Goal: Task Accomplishment & Management: Use online tool/utility

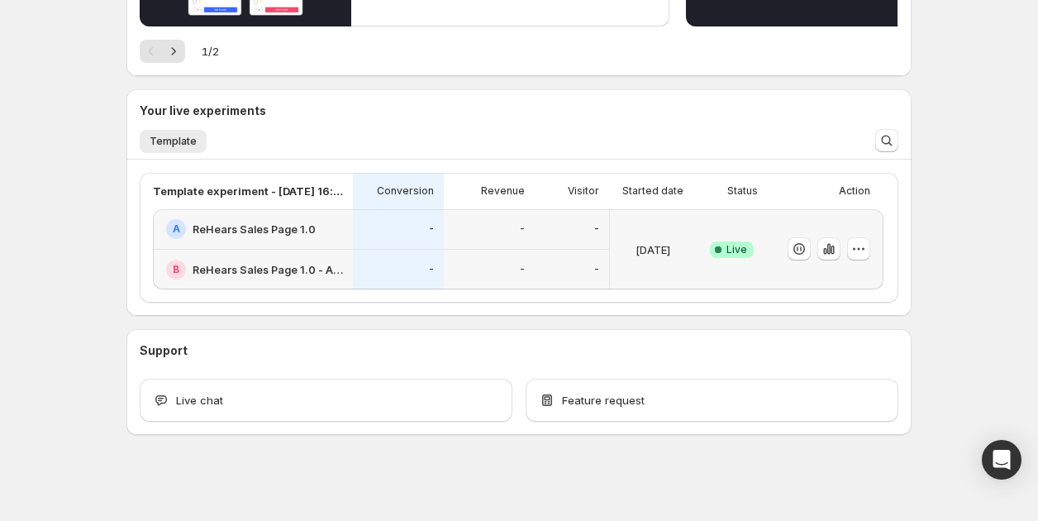
scroll to position [291, 0]
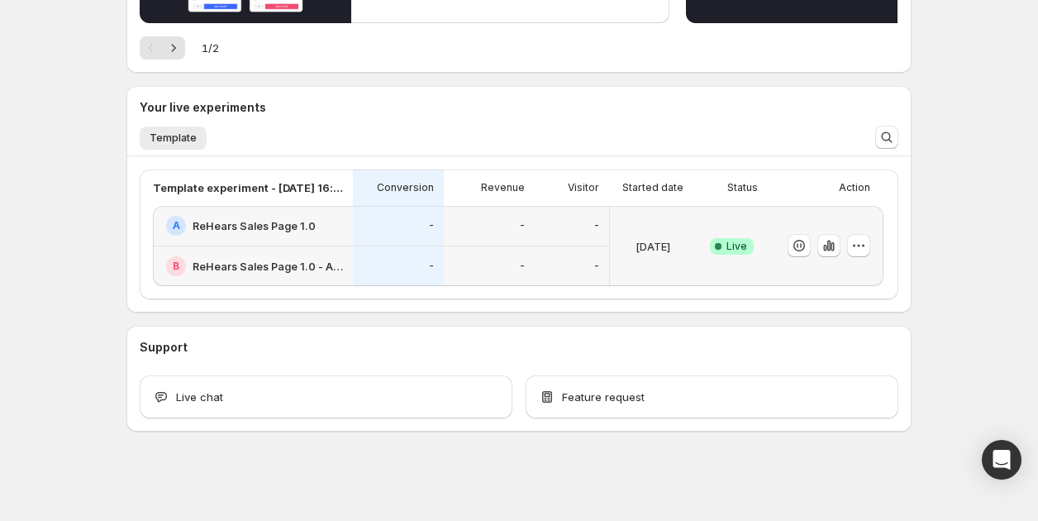
click at [656, 253] on p "[DATE]" at bounding box center [653, 246] width 35 height 17
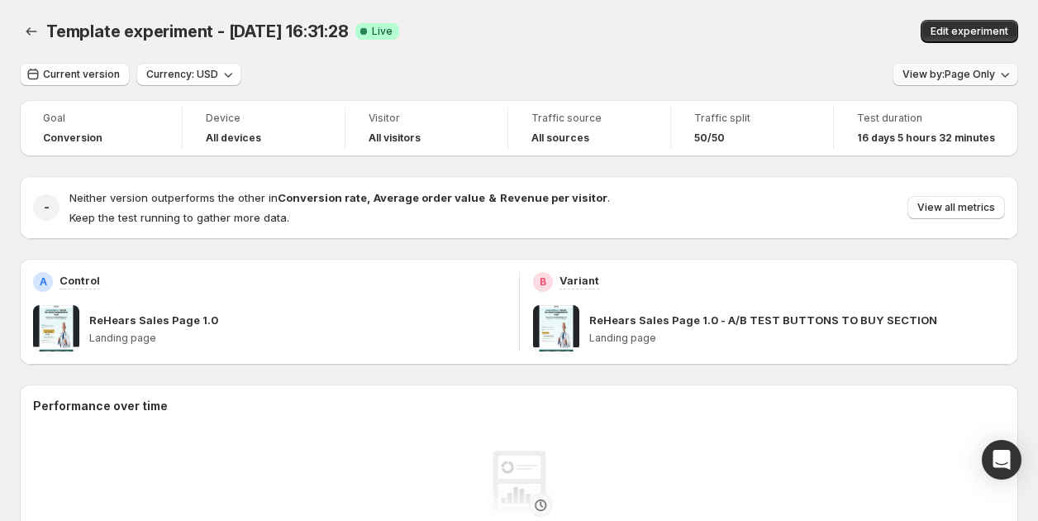
click at [914, 75] on span "View by: Page Only" at bounding box center [949, 74] width 93 height 13
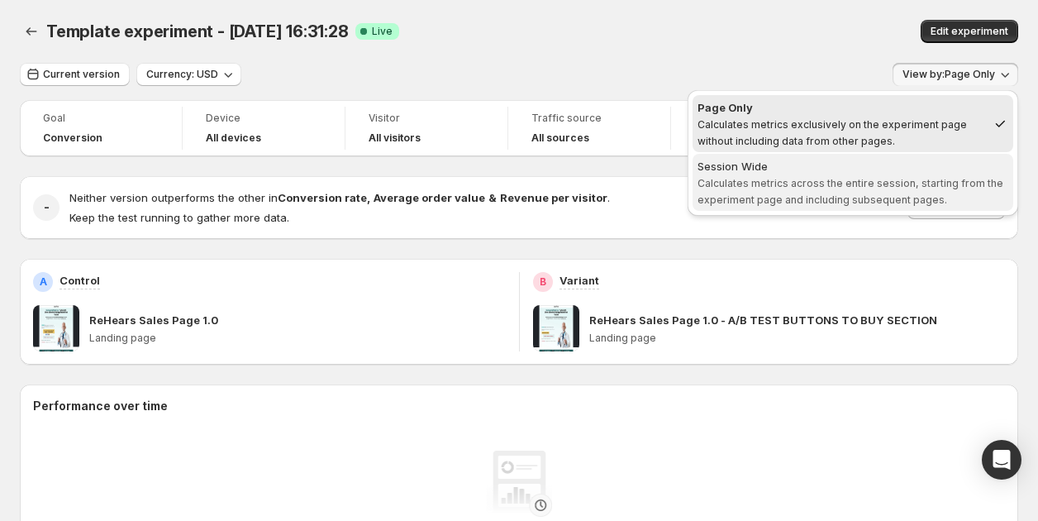
click at [853, 169] on div "Session Wide" at bounding box center [853, 166] width 311 height 17
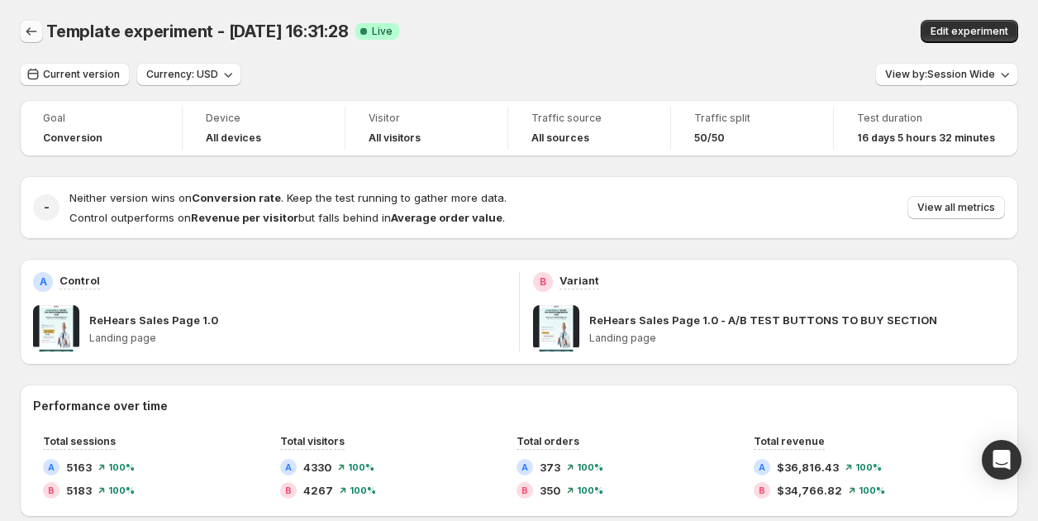
click at [23, 36] on icon "Back" at bounding box center [31, 31] width 17 height 17
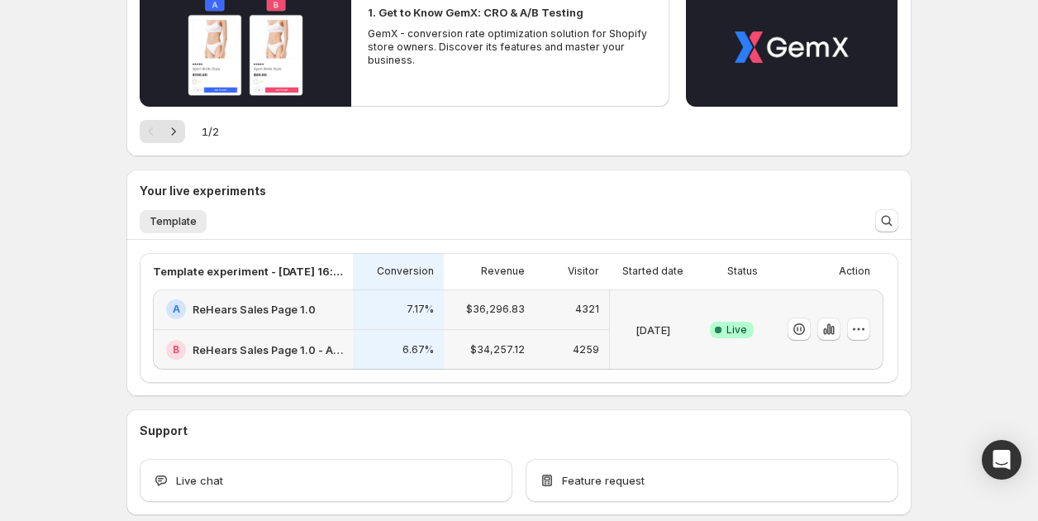
scroll to position [291, 0]
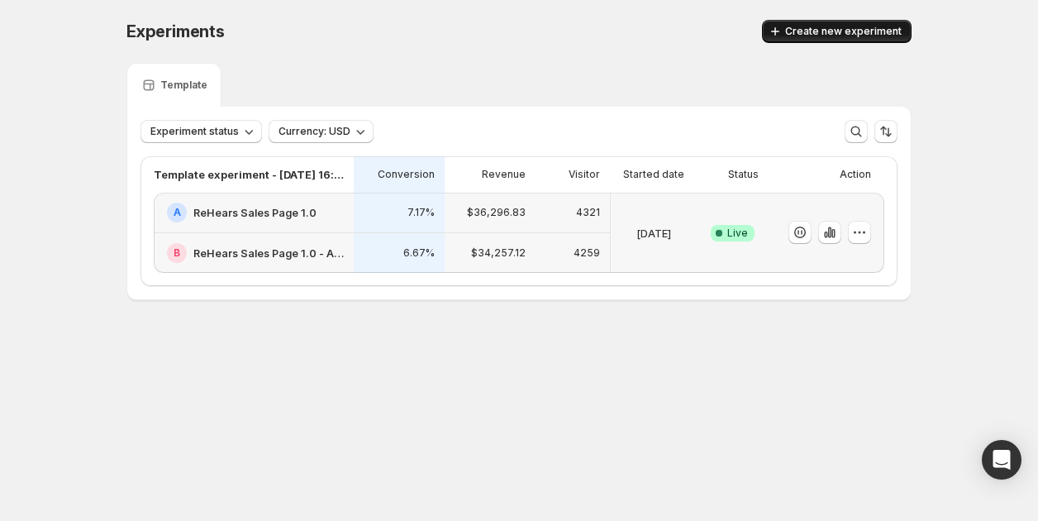
click at [780, 36] on icon "button" at bounding box center [775, 31] width 17 height 17
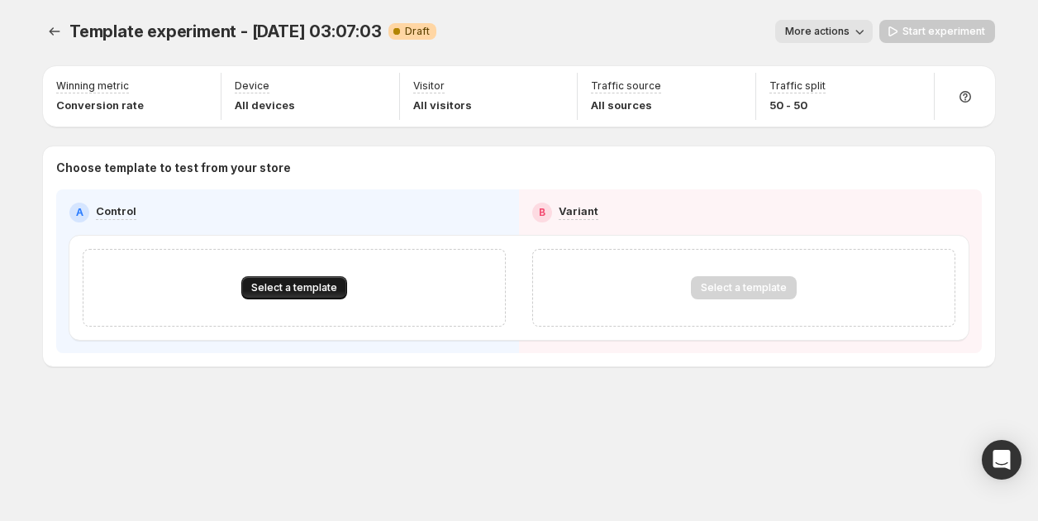
click at [305, 286] on span "Select a template" at bounding box center [294, 287] width 86 height 13
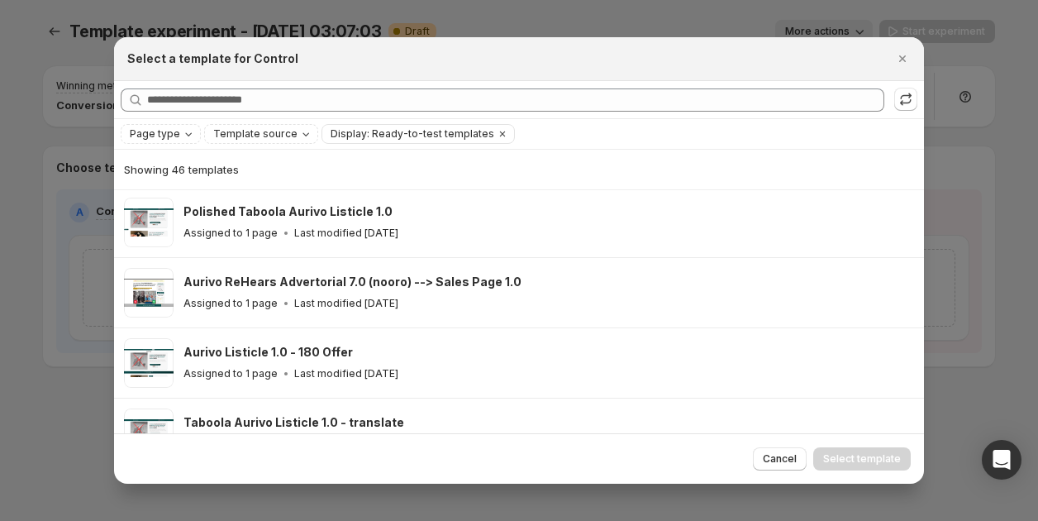
scroll to position [522, 0]
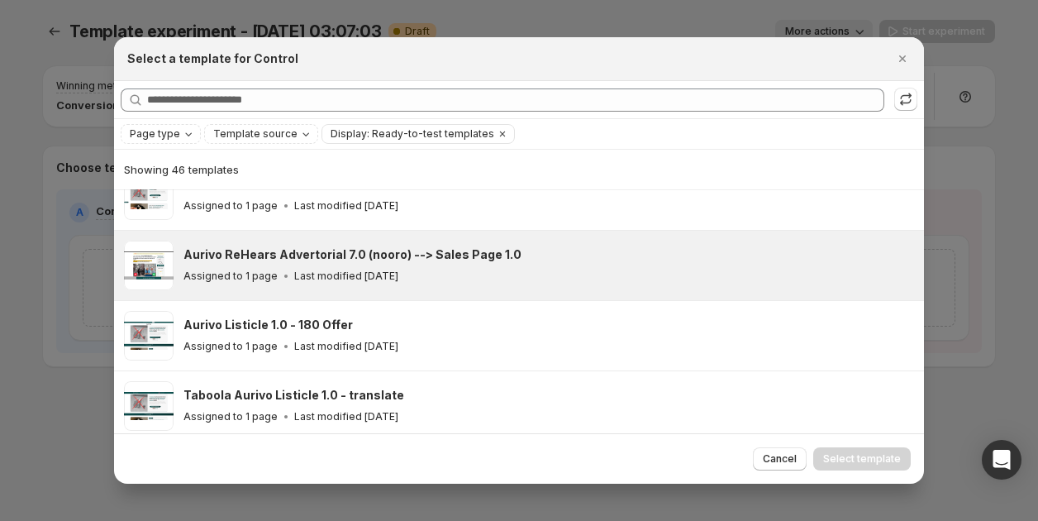
click at [425, 257] on h3 "Aurivo ReHears Advertorial 7.0 (nooro) --> Sales Page 1.0" at bounding box center [353, 254] width 338 height 17
click at [837, 458] on span "Select template" at bounding box center [862, 458] width 78 height 13
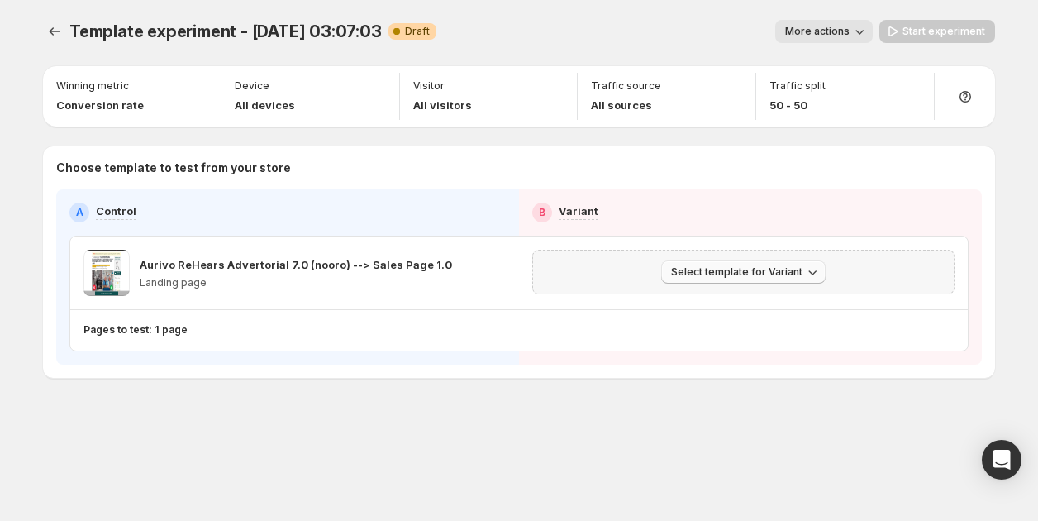
click at [731, 274] on span "Select template for Variant" at bounding box center [736, 271] width 131 height 13
click at [728, 313] on span "Select an existing template" at bounding box center [746, 306] width 169 height 17
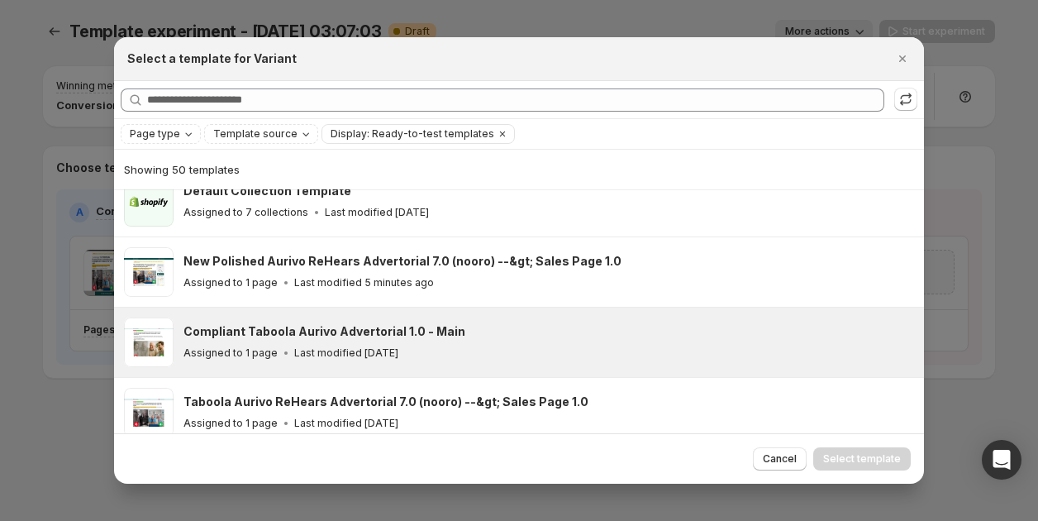
scroll to position [229, 0]
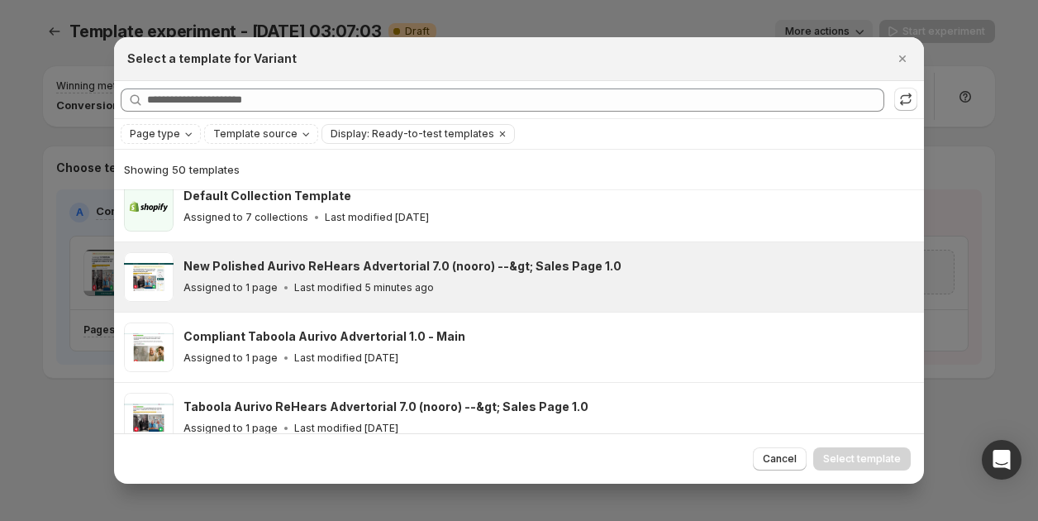
click at [538, 284] on div "Assigned to 1 page Last modified 5 minutes ago" at bounding box center [547, 287] width 726 height 17
click at [865, 456] on span "Select template" at bounding box center [862, 458] width 78 height 13
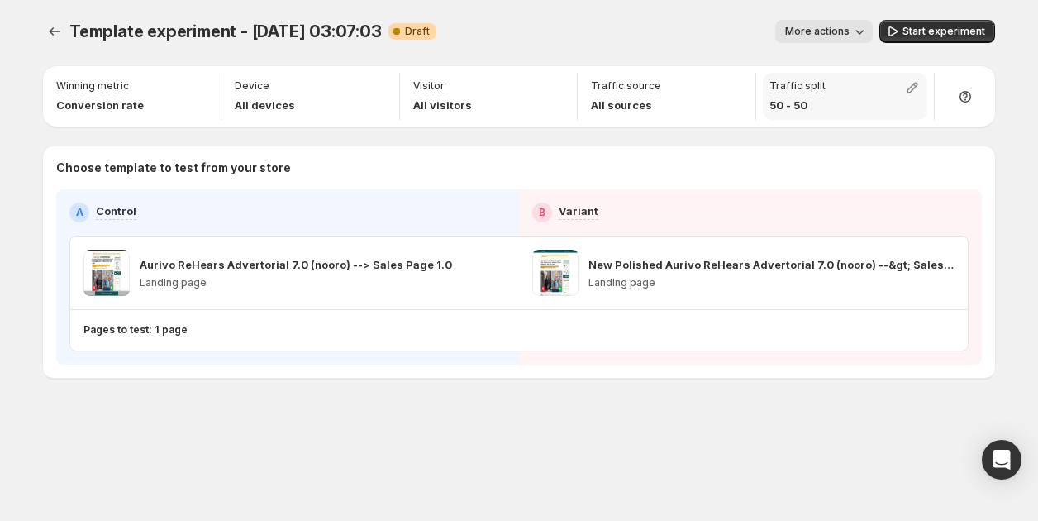
click at [794, 103] on p "50 - 50" at bounding box center [798, 105] width 56 height 17
click at [901, 92] on button "button" at bounding box center [912, 87] width 23 height 23
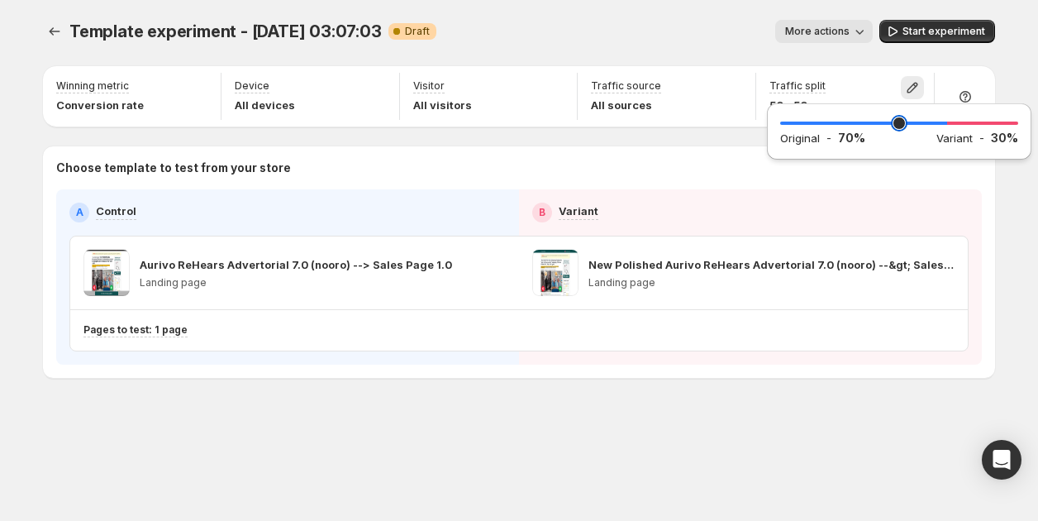
drag, startPoint x: 900, startPoint y: 123, endPoint x: 944, endPoint y: 125, distance: 44.7
type input "**"
click at [944, 125] on input "range" at bounding box center [899, 123] width 238 height 23
click at [144, 88] on div "Winning metric Conversion rate" at bounding box center [132, 96] width 165 height 47
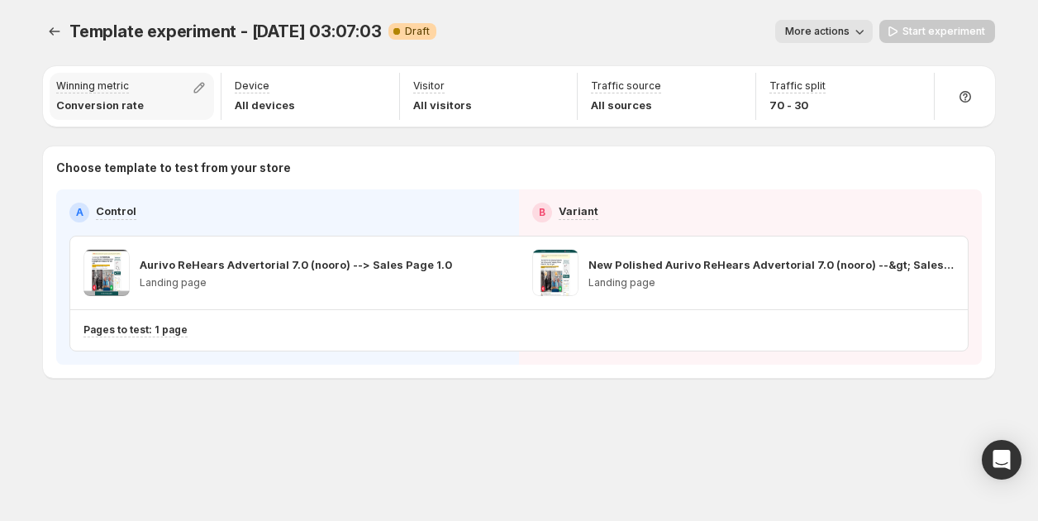
click at [158, 98] on div "Winning metric Conversion rate" at bounding box center [132, 96] width 165 height 47
click at [193, 86] on icon "button" at bounding box center [199, 87] width 17 height 17
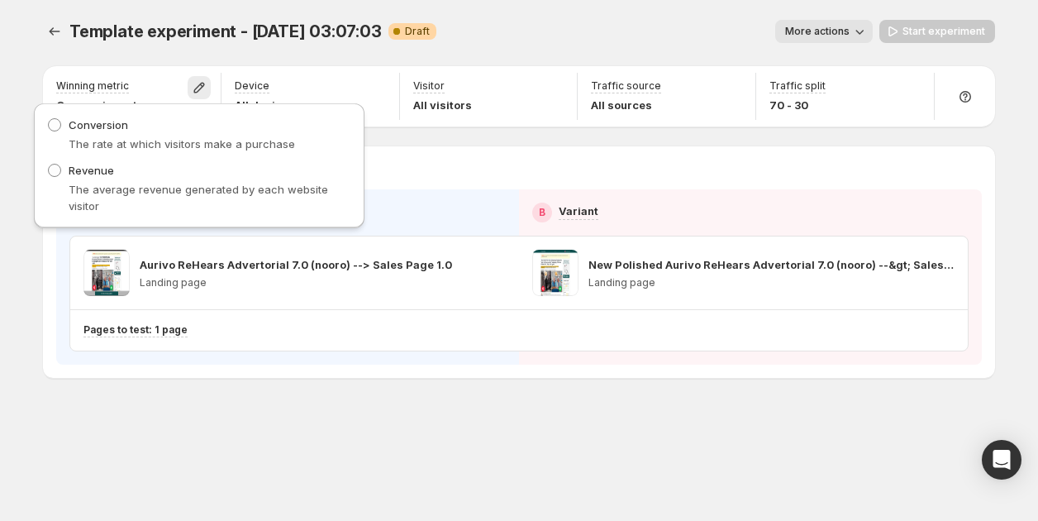
click at [208, 57] on div "Template experiment - [DATE] 03:07:03. This page is ready Template experiment -…" at bounding box center [519, 31] width 952 height 63
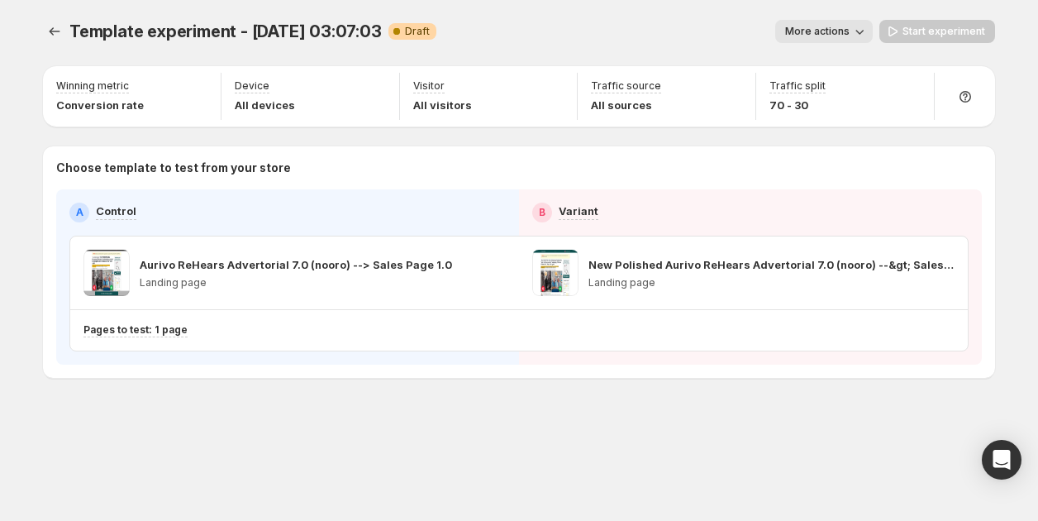
click at [900, 30] on div "Start experiment" at bounding box center [938, 31] width 116 height 23
click at [496, 270] on icon "button" at bounding box center [494, 273] width 17 height 17
click at [358, 274] on div "Aurivo ReHears Advertorial 7.0 (nooro) --> Sales Page 1.0 Landing page" at bounding box center [291, 273] width 303 height 46
click at [689, 278] on p "Landing page" at bounding box center [740, 282] width 303 height 13
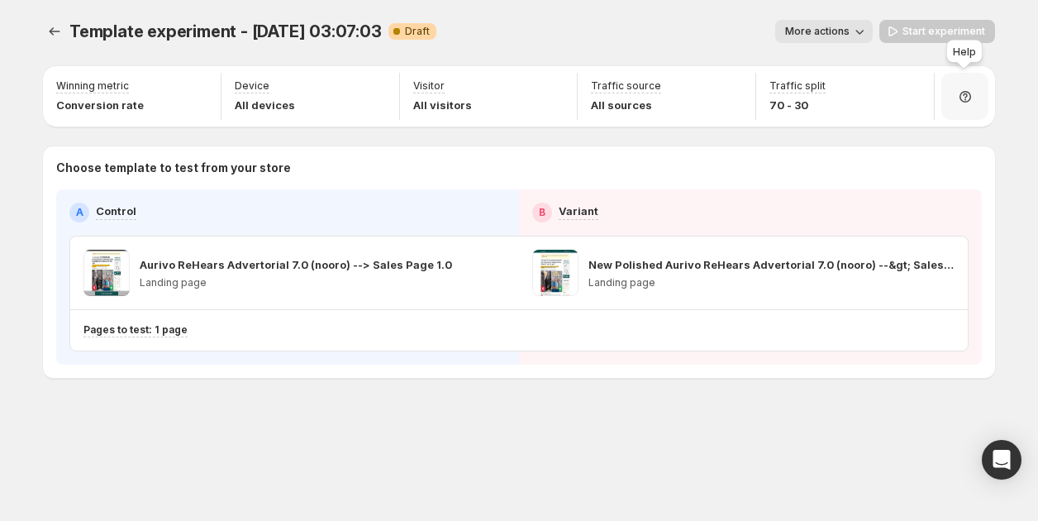
click at [970, 93] on icon at bounding box center [965, 96] width 17 height 17
click at [844, 25] on span "More actions" at bounding box center [817, 31] width 64 height 13
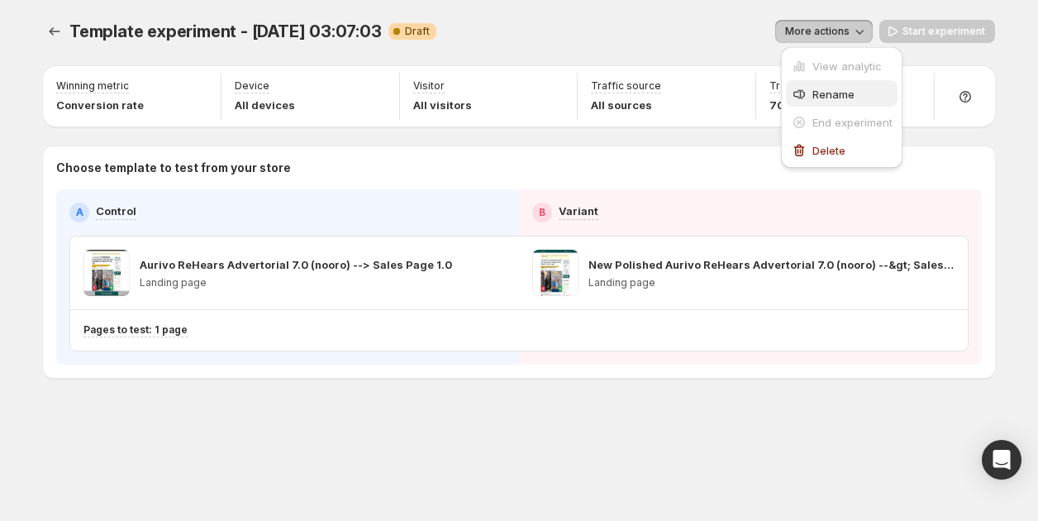
click at [838, 92] on span "Rename" at bounding box center [834, 94] width 42 height 13
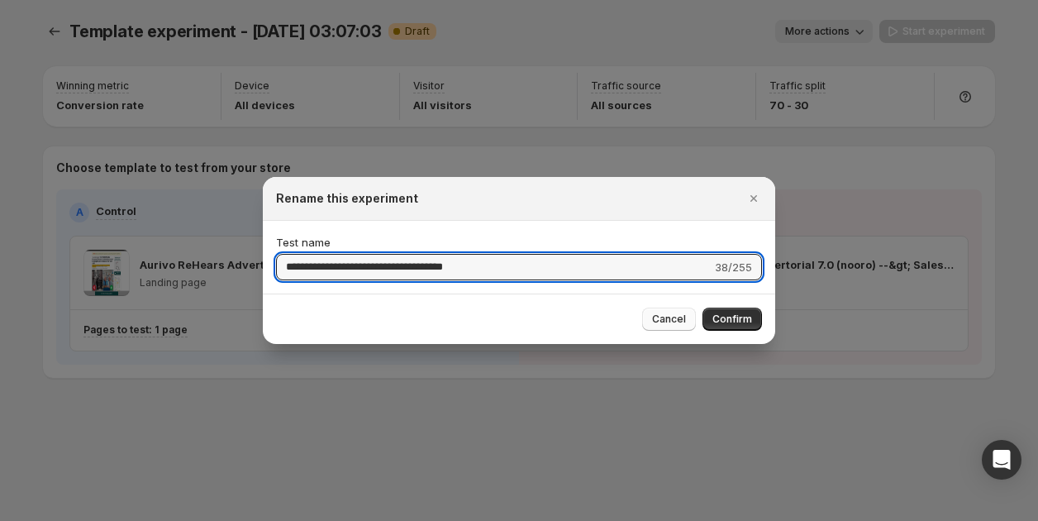
click at [674, 323] on span "Cancel" at bounding box center [669, 319] width 34 height 13
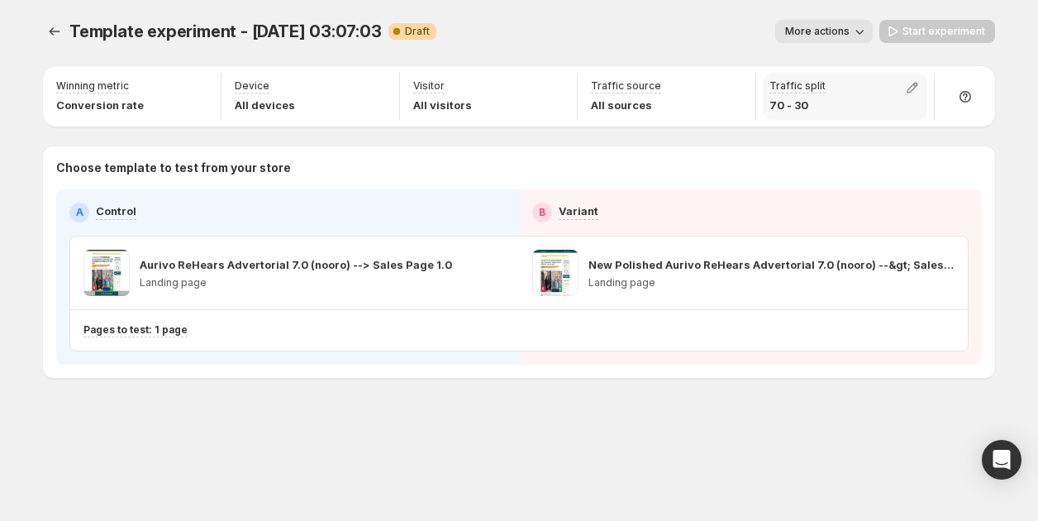
click at [823, 112] on div "Traffic split 70 - 30" at bounding box center [845, 96] width 165 height 47
click at [909, 87] on icon "button" at bounding box center [912, 87] width 17 height 17
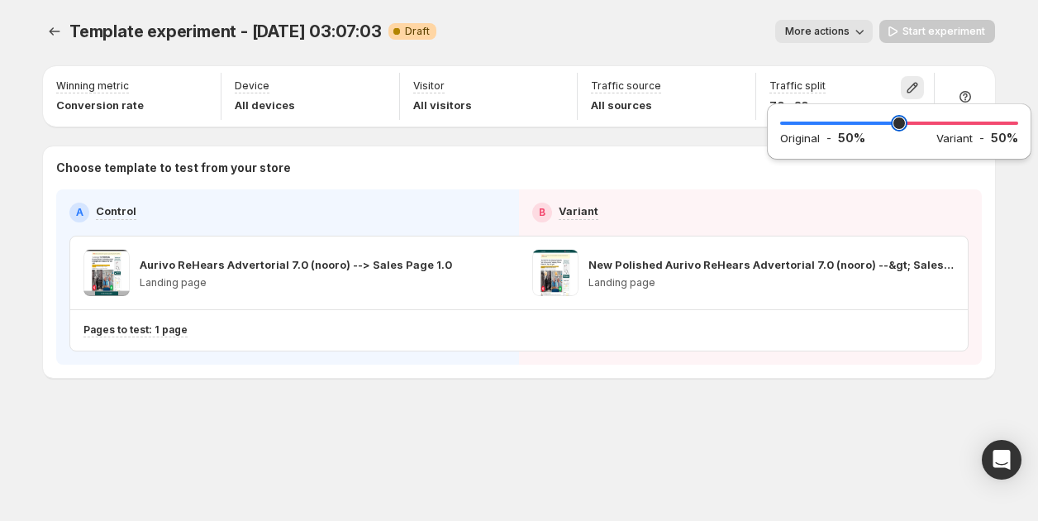
drag, startPoint x: 913, startPoint y: 125, endPoint x: 899, endPoint y: 126, distance: 14.1
type input "**"
click at [899, 126] on input "range" at bounding box center [899, 123] width 238 height 23
click at [723, 29] on div "More actions" at bounding box center [661, 31] width 423 height 23
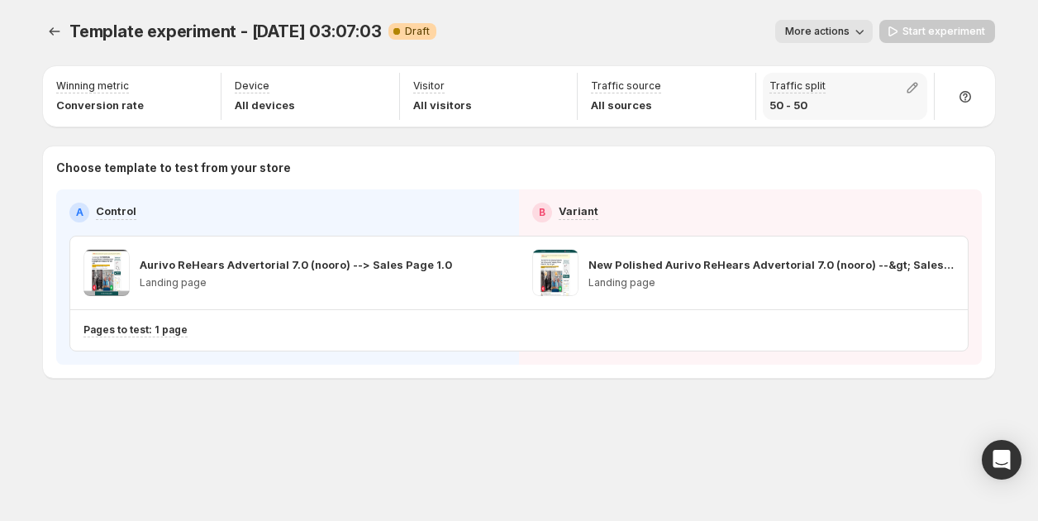
click at [828, 88] on div "Traffic split 50 - 50" at bounding box center [845, 96] width 165 height 47
click at [920, 87] on icon "button" at bounding box center [912, 87] width 17 height 17
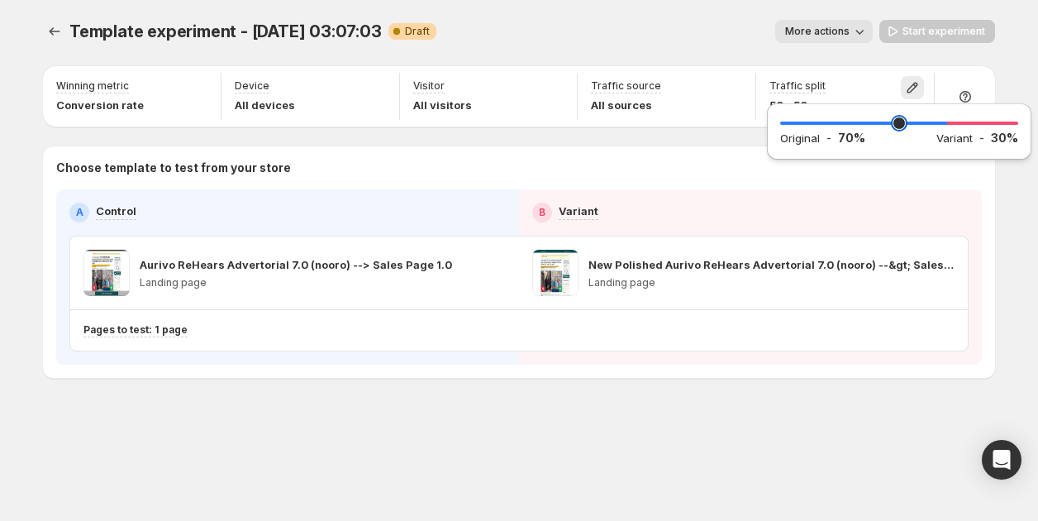
drag, startPoint x: 916, startPoint y: 128, endPoint x: 944, endPoint y: 130, distance: 28.2
type input "**"
click at [944, 130] on input "range" at bounding box center [899, 123] width 238 height 23
click at [699, 53] on div "Template experiment - [DATE] 03:07:03. This page is ready Template experiment -…" at bounding box center [519, 31] width 952 height 63
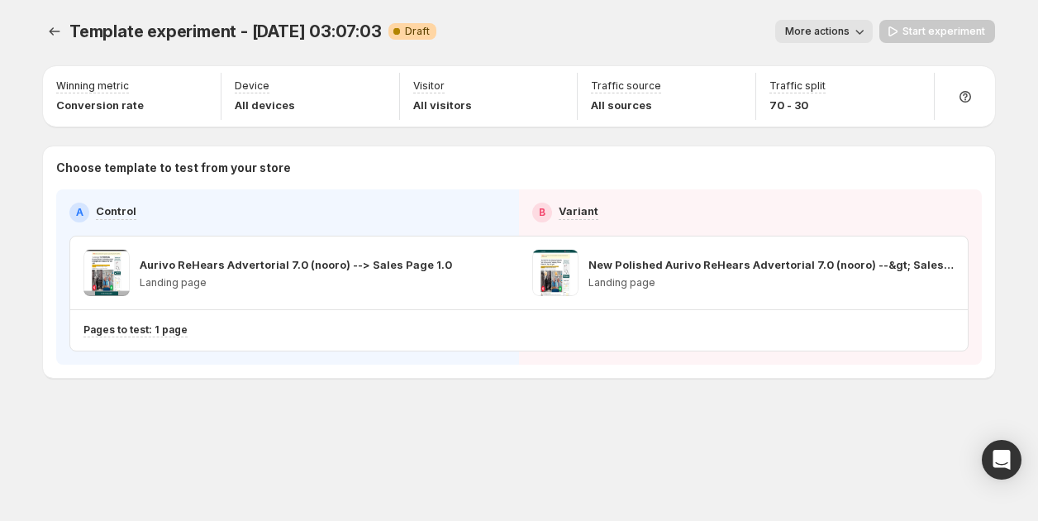
click at [906, 31] on div "Start experiment" at bounding box center [938, 31] width 116 height 23
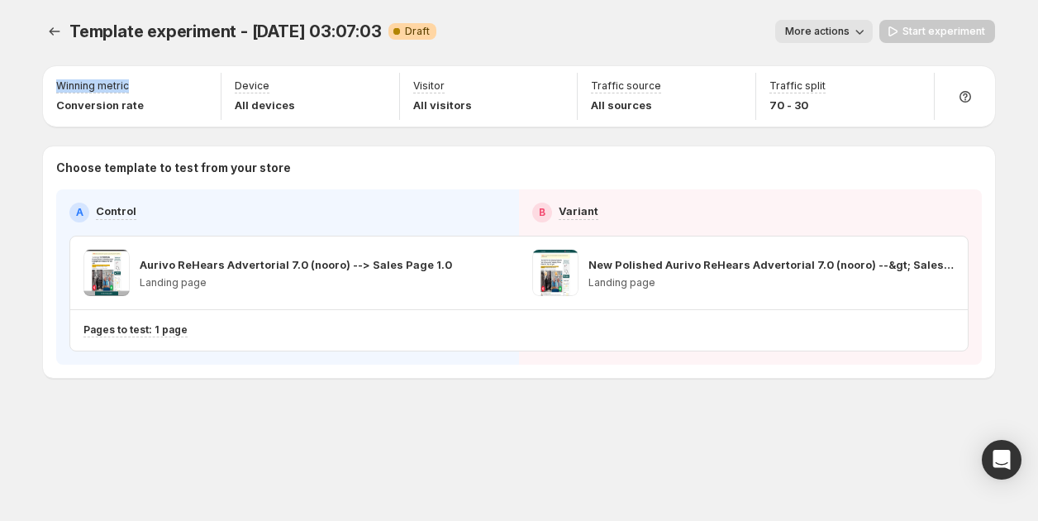
click at [906, 31] on div "Start experiment" at bounding box center [938, 31] width 116 height 23
click at [350, 158] on div "Choose template to test from your store A Control B Variant Aurivo ReHears Adve…" at bounding box center [519, 261] width 952 height 231
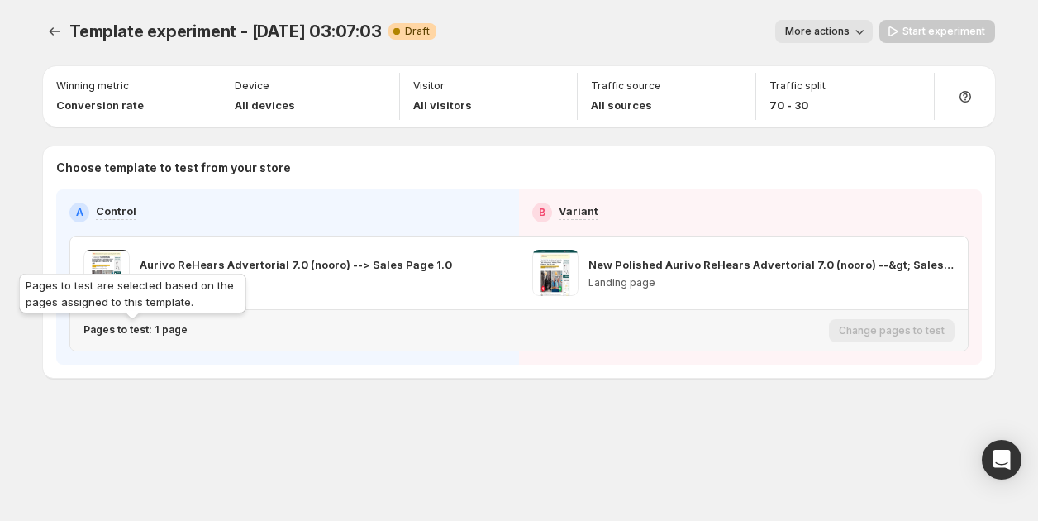
click at [136, 332] on p "Pages to test: 1 page" at bounding box center [136, 329] width 104 height 13
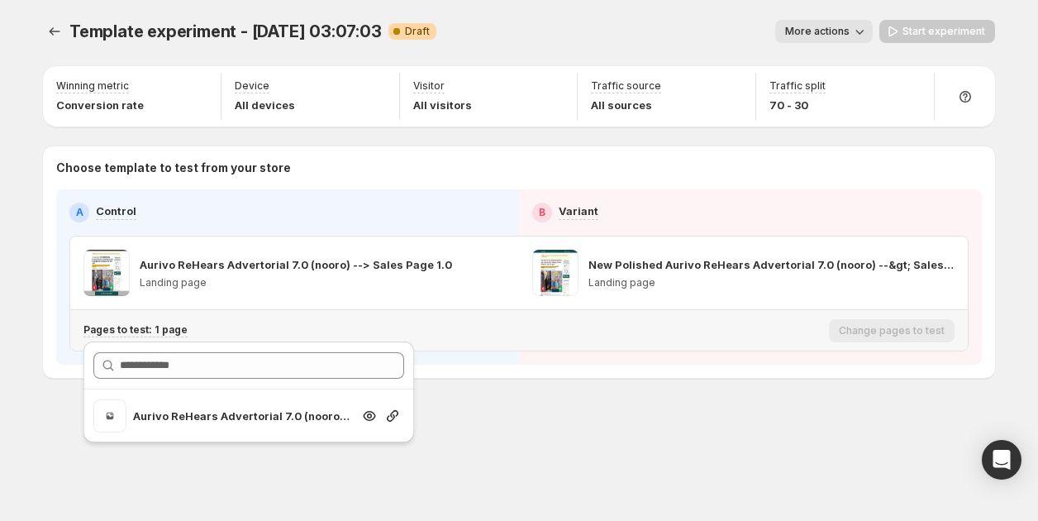
click at [184, 423] on p "Aurivo ReHears Advertorial 7.0 (nooro) --> Sales Page 1.0" at bounding box center [242, 416] width 218 height 17
click at [161, 413] on p "Aurivo ReHears Advertorial 7.0 (nooro) --> Sales Page 1.0" at bounding box center [242, 416] width 218 height 17
click at [112, 412] on span "Search for and select a customer segment" at bounding box center [109, 415] width 33 height 33
click at [222, 485] on div "Template experiment - [DATE] 03:07:03. This page is ready Template experiment -…" at bounding box center [519, 260] width 992 height 521
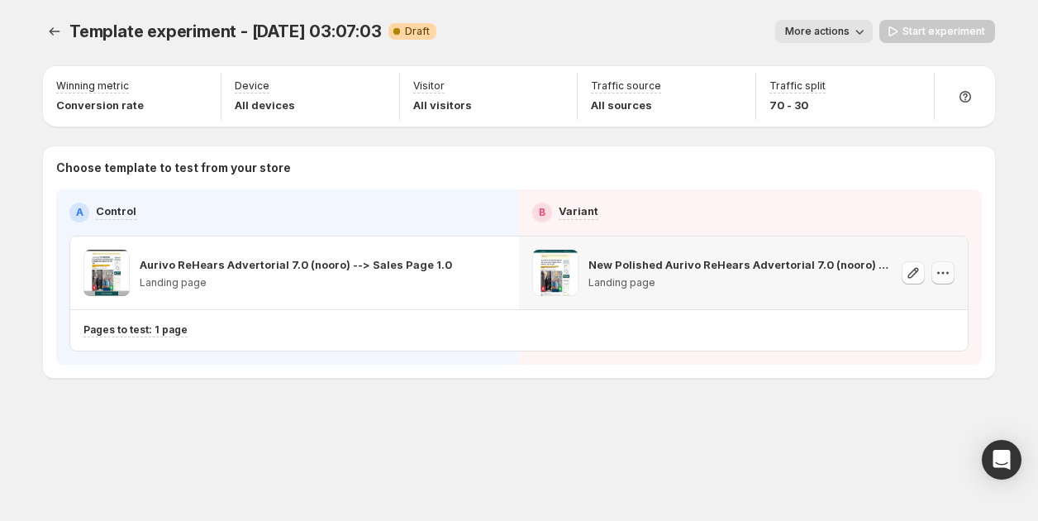
click at [939, 274] on icon "button" at bounding box center [943, 273] width 17 height 17
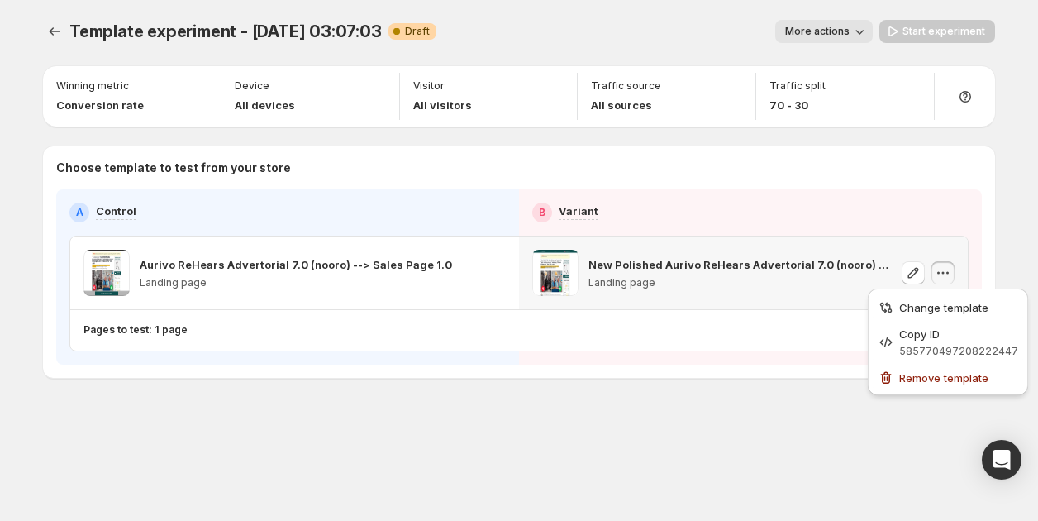
click at [939, 274] on icon "button" at bounding box center [943, 273] width 17 height 17
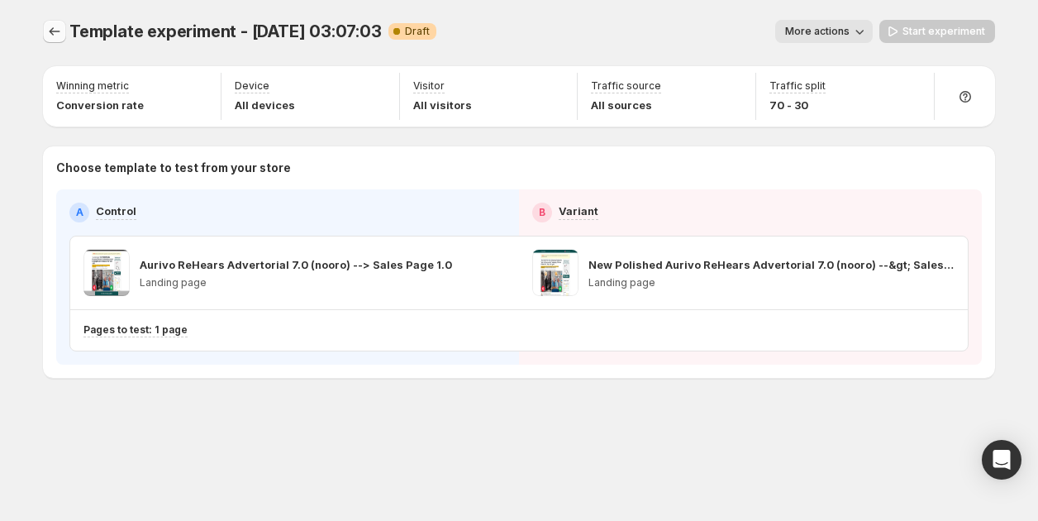
click at [54, 31] on icon "Experiments" at bounding box center [54, 31] width 17 height 17
click at [55, 36] on icon "Experiments" at bounding box center [54, 31] width 17 height 17
click at [850, 36] on span "More actions" at bounding box center [817, 31] width 64 height 13
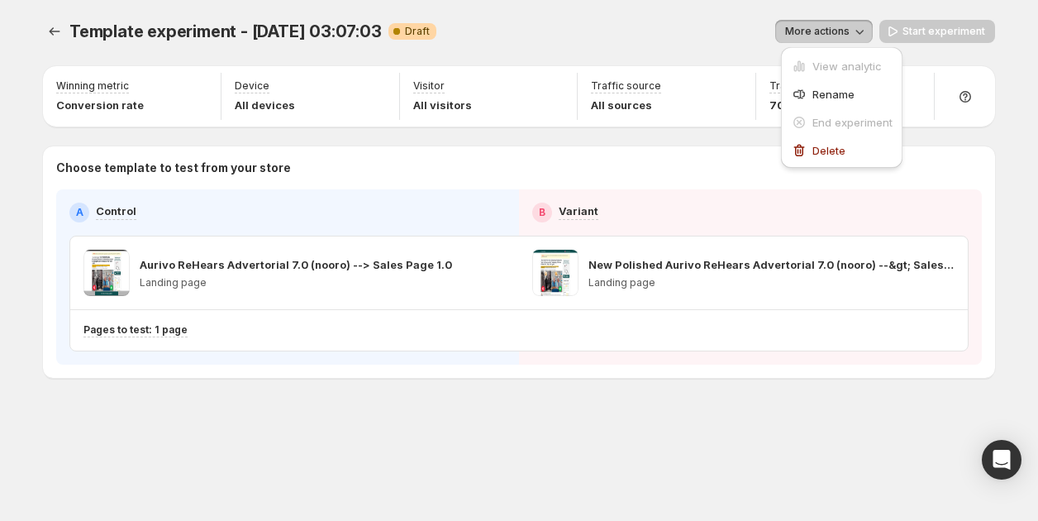
click at [850, 35] on span "More actions" at bounding box center [817, 31] width 64 height 13
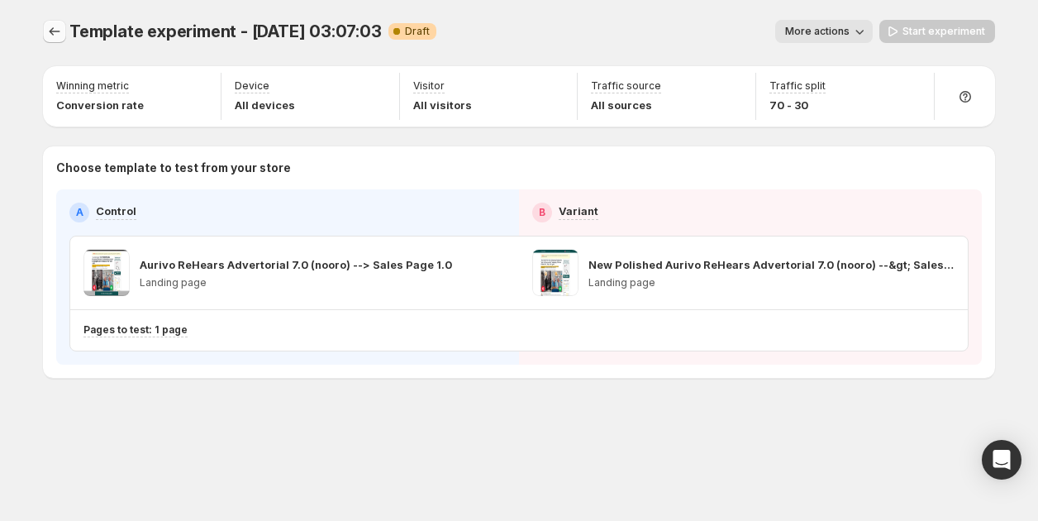
click at [53, 32] on icon "Experiments" at bounding box center [54, 31] width 17 height 17
click at [904, 31] on button "Start experiment" at bounding box center [938, 31] width 116 height 23
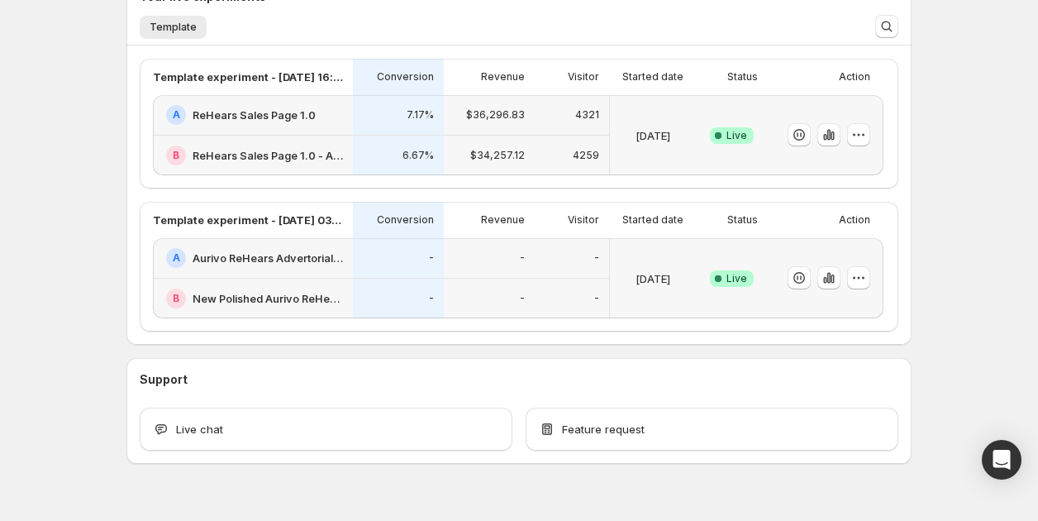
scroll to position [403, 0]
click at [854, 271] on icon "button" at bounding box center [859, 277] width 17 height 17
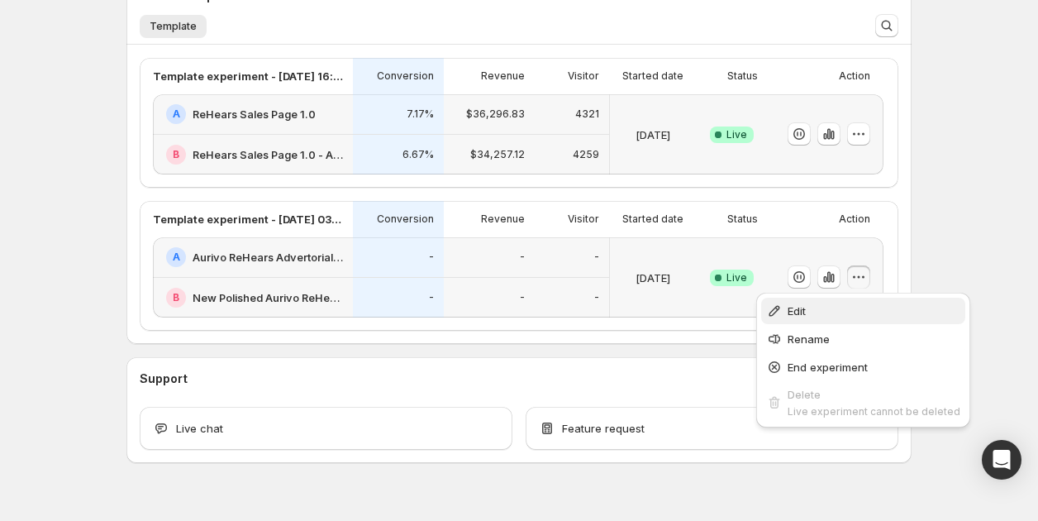
click at [823, 299] on button "Edit" at bounding box center [863, 311] width 204 height 26
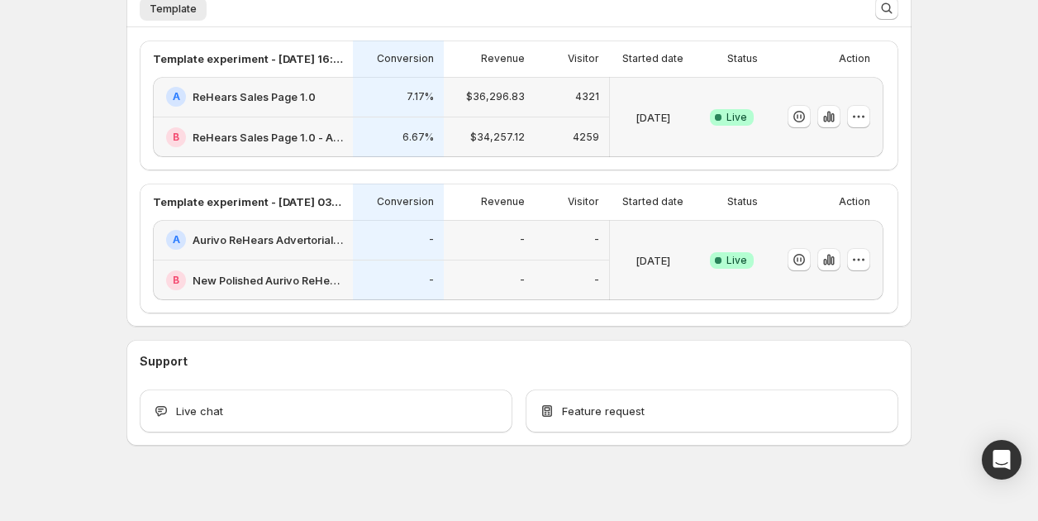
scroll to position [434, 0]
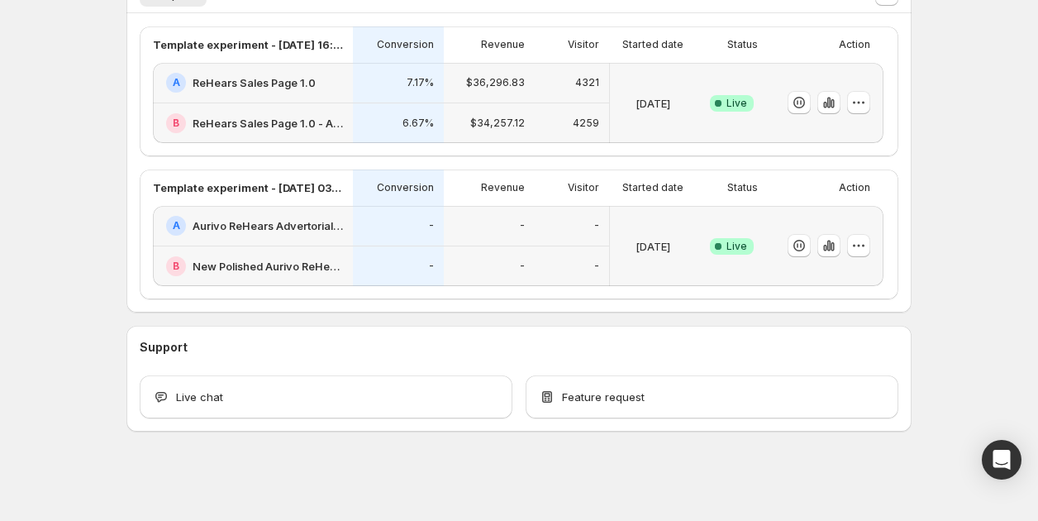
click at [630, 225] on div "Sep 24 2025" at bounding box center [653, 246] width 73 height 60
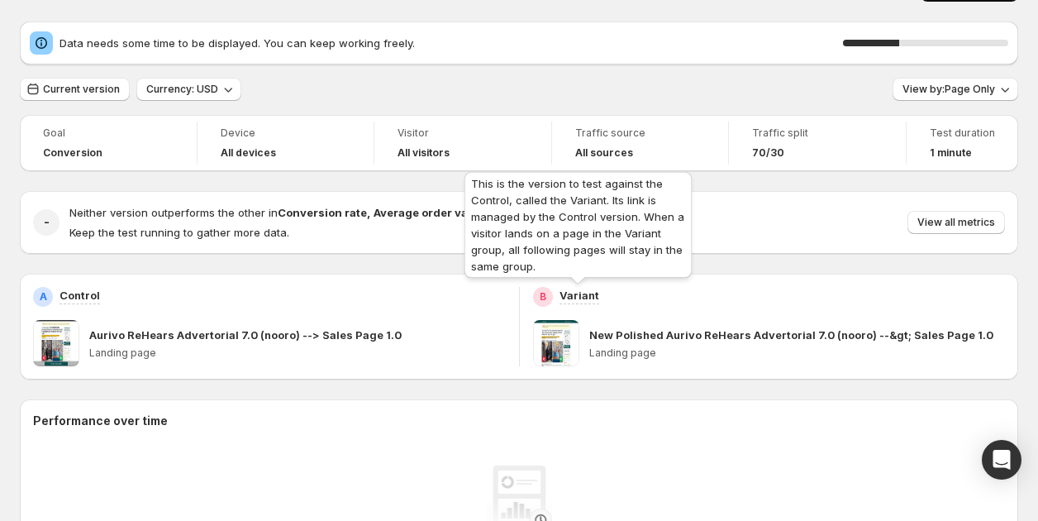
scroll to position [41, 0]
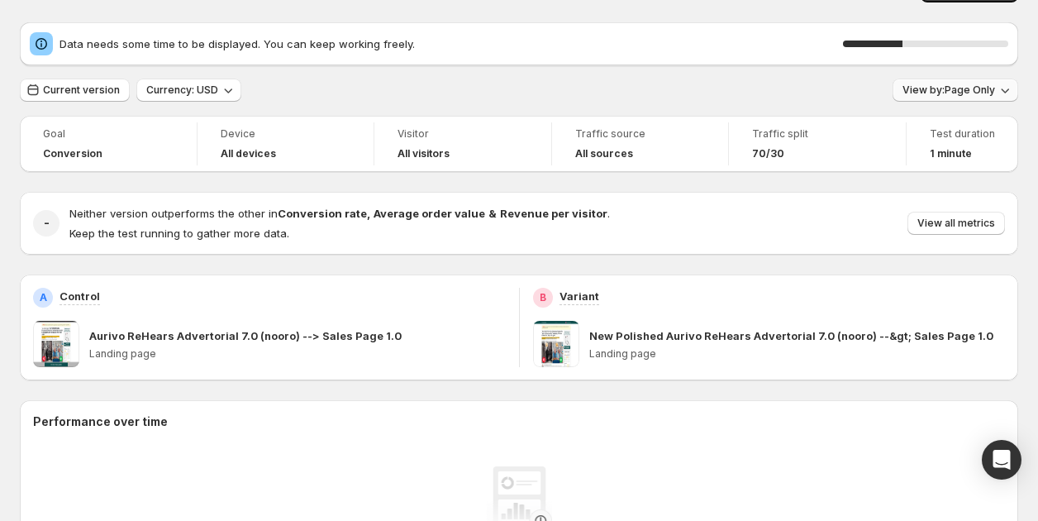
click at [919, 88] on span "View by: Page Only" at bounding box center [949, 90] width 93 height 13
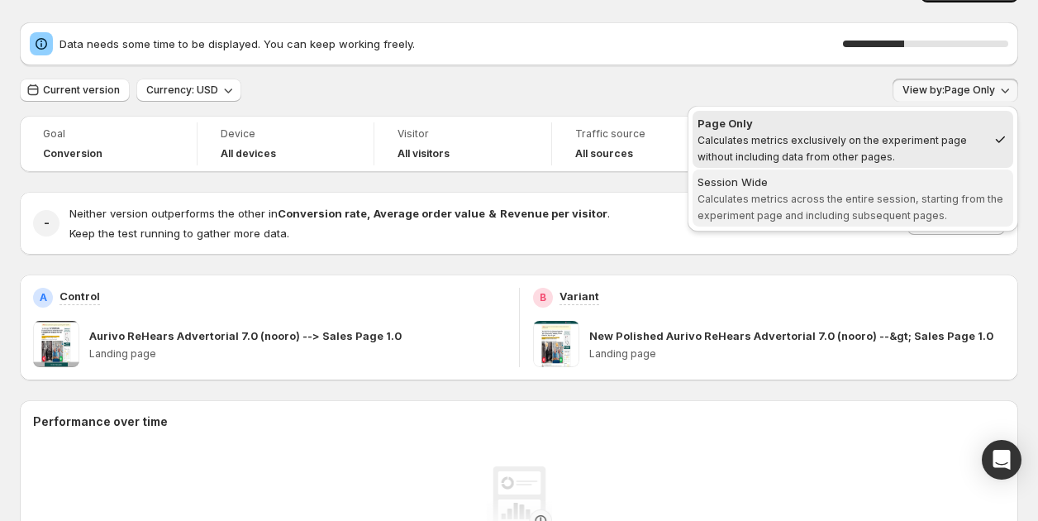
click at [882, 205] on span "Session Wide Calculates metrics across the entire session, starting from the ex…" at bounding box center [853, 199] width 311 height 50
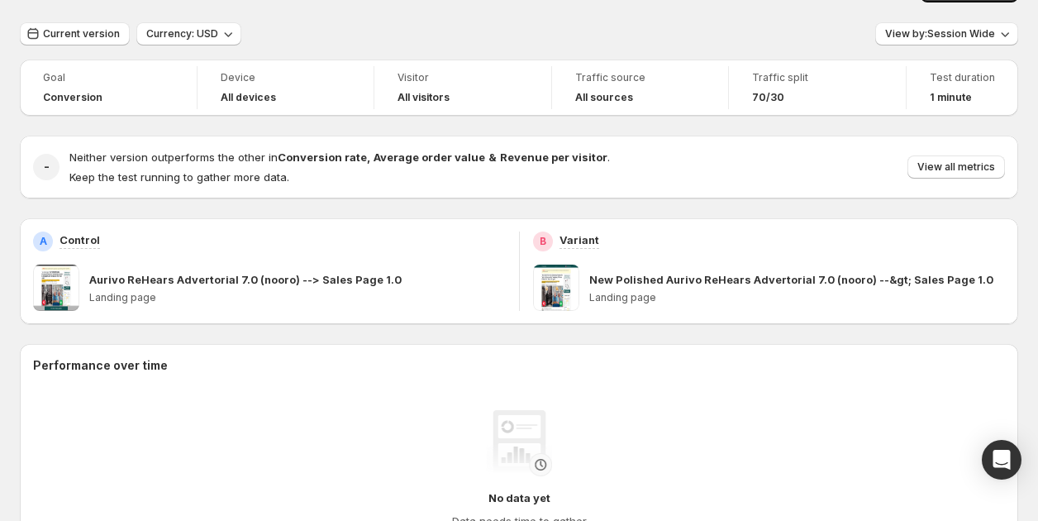
scroll to position [0, 0]
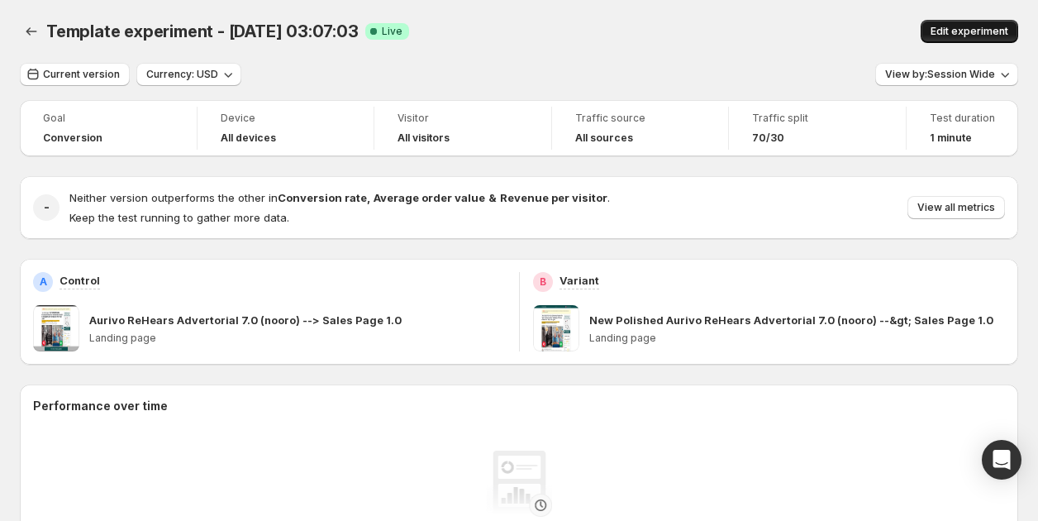
click at [950, 38] on button "Edit experiment" at bounding box center [970, 31] width 98 height 23
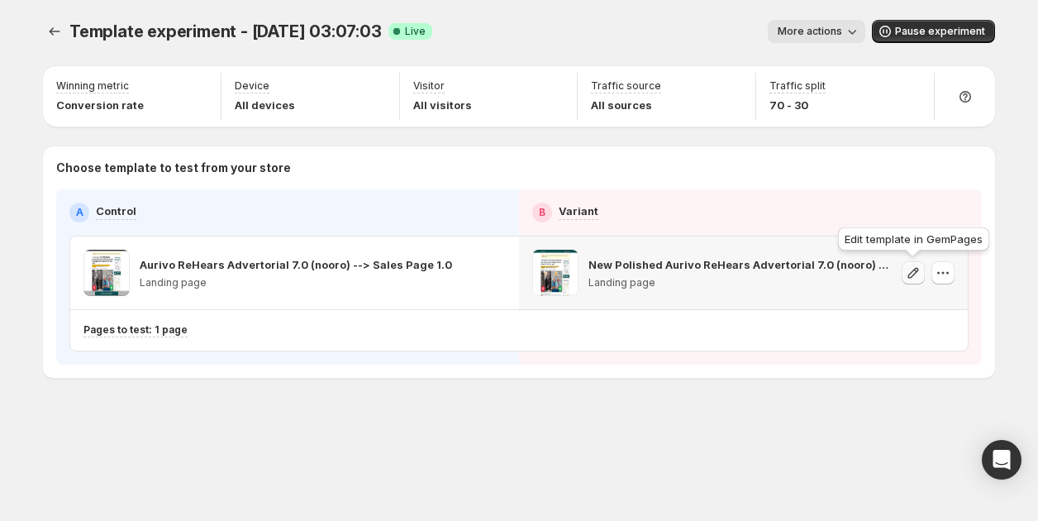
click at [913, 271] on icon "button" at bounding box center [913, 273] width 17 height 17
click at [54, 36] on icon "Experiments" at bounding box center [54, 31] width 17 height 17
